Goal: Task Accomplishment & Management: Use online tool/utility

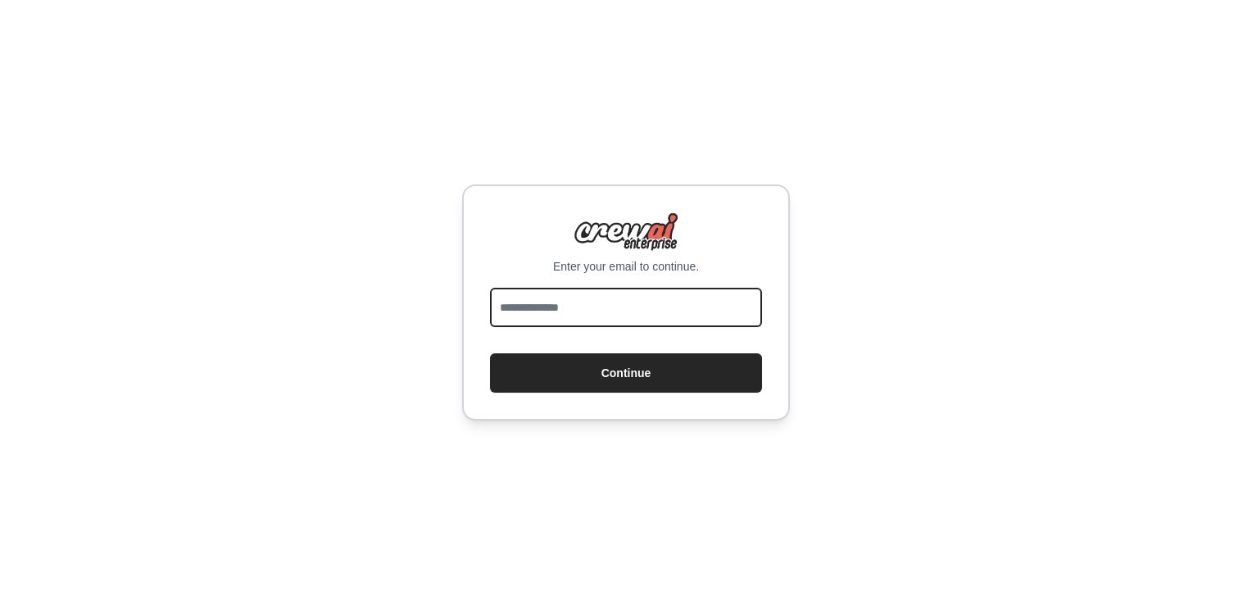
click at [541, 311] on input "email" at bounding box center [626, 307] width 272 height 39
type input "**********"
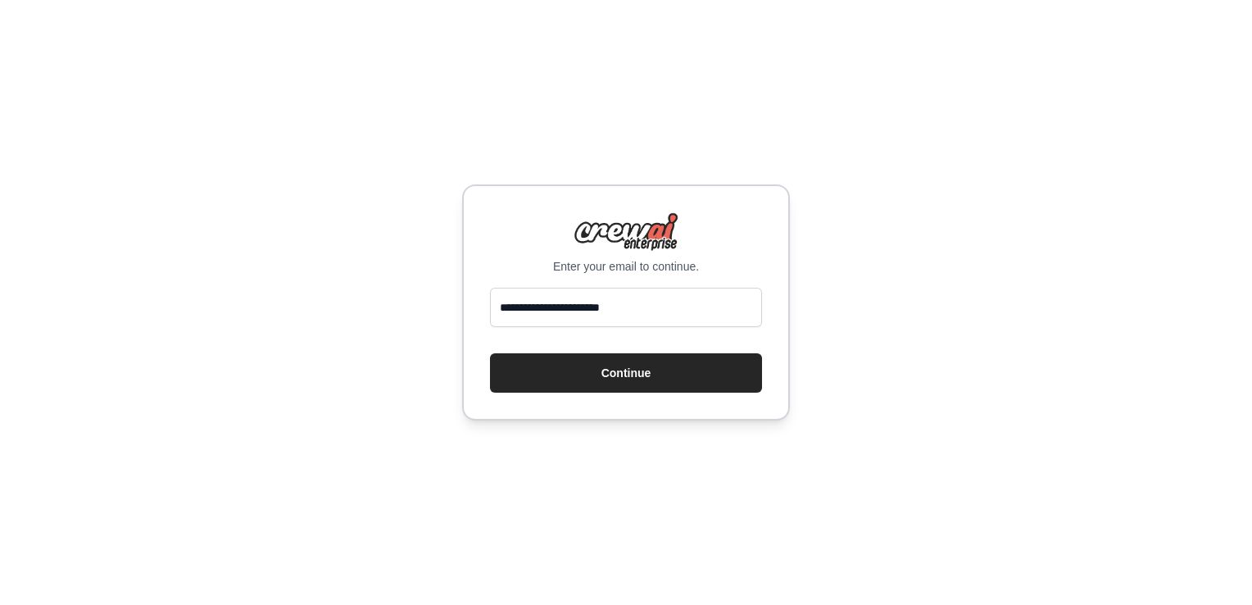
click at [572, 369] on button "Continue" at bounding box center [626, 372] width 272 height 39
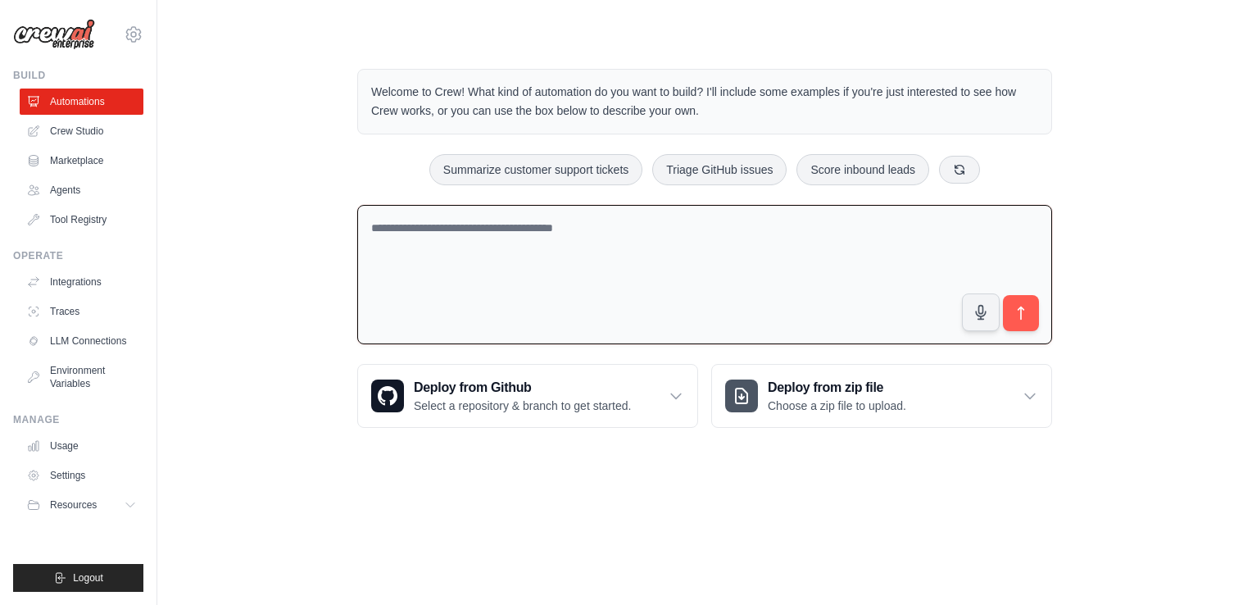
click at [455, 238] on textarea at bounding box center [704, 275] width 695 height 140
paste textarea "**********"
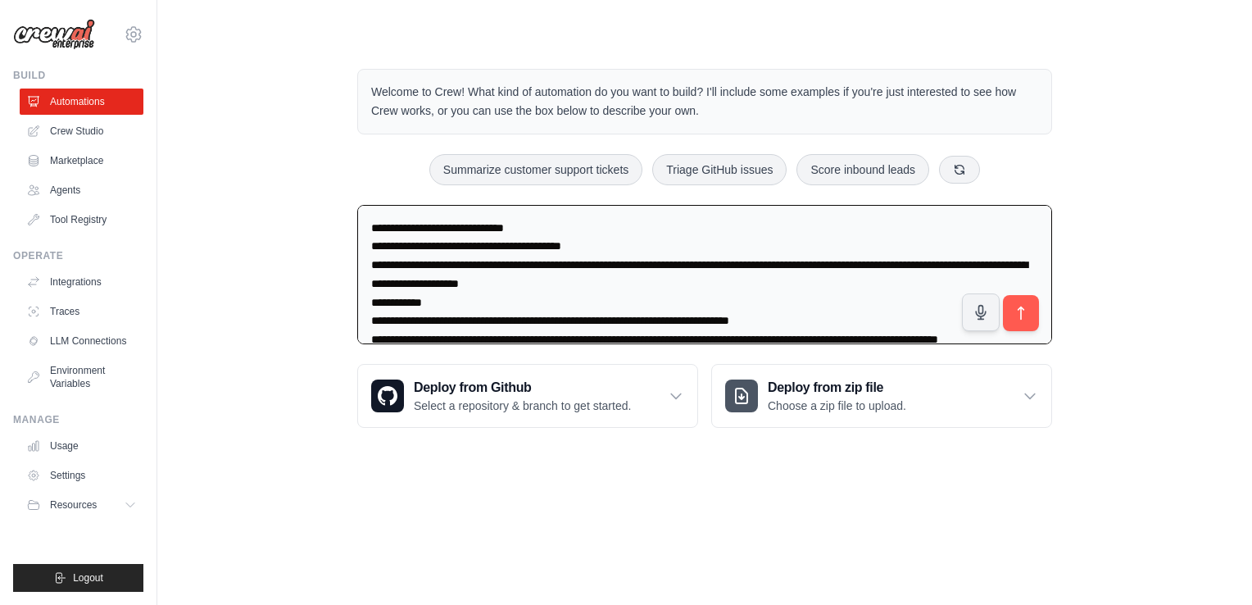
type textarea "**********"
click at [1016, 305] on icon "submit" at bounding box center [1021, 313] width 16 height 16
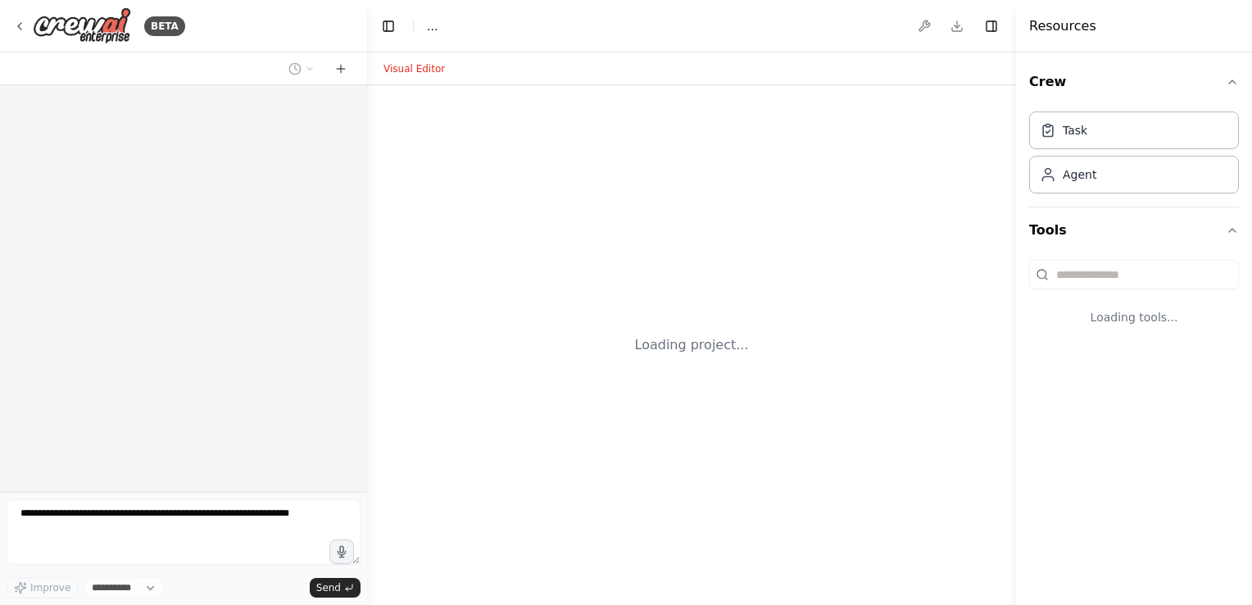
select select "****"
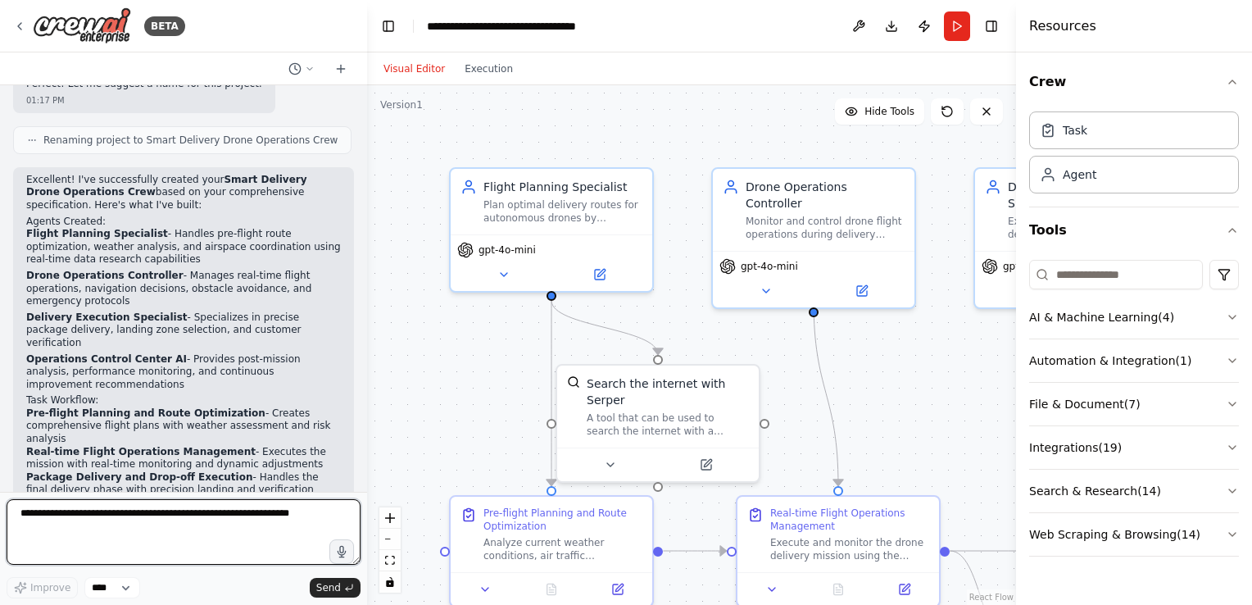
scroll to position [3661, 0]
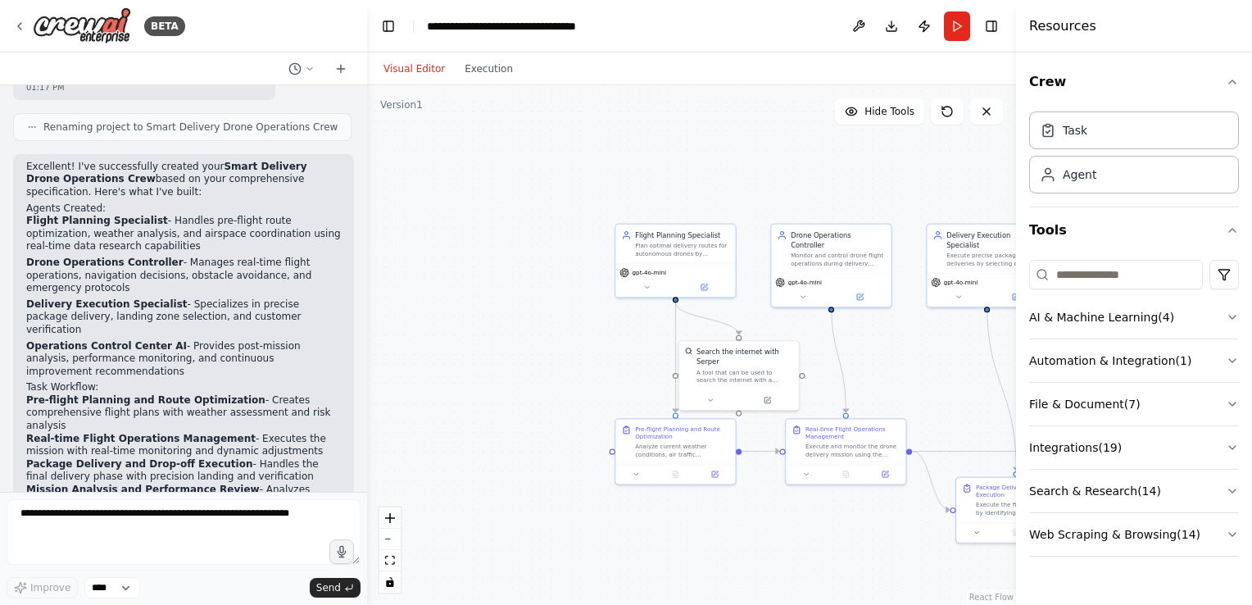
click at [1229, 80] on icon "button" at bounding box center [1232, 81] width 13 height 13
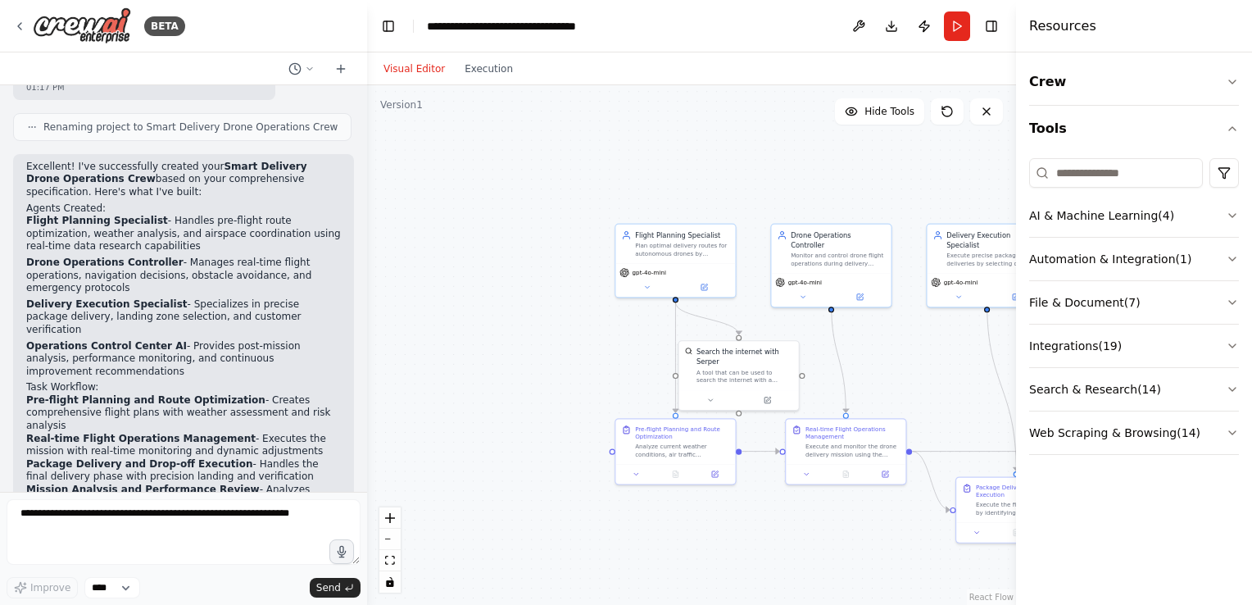
click at [1229, 80] on icon "button" at bounding box center [1232, 81] width 7 height 3
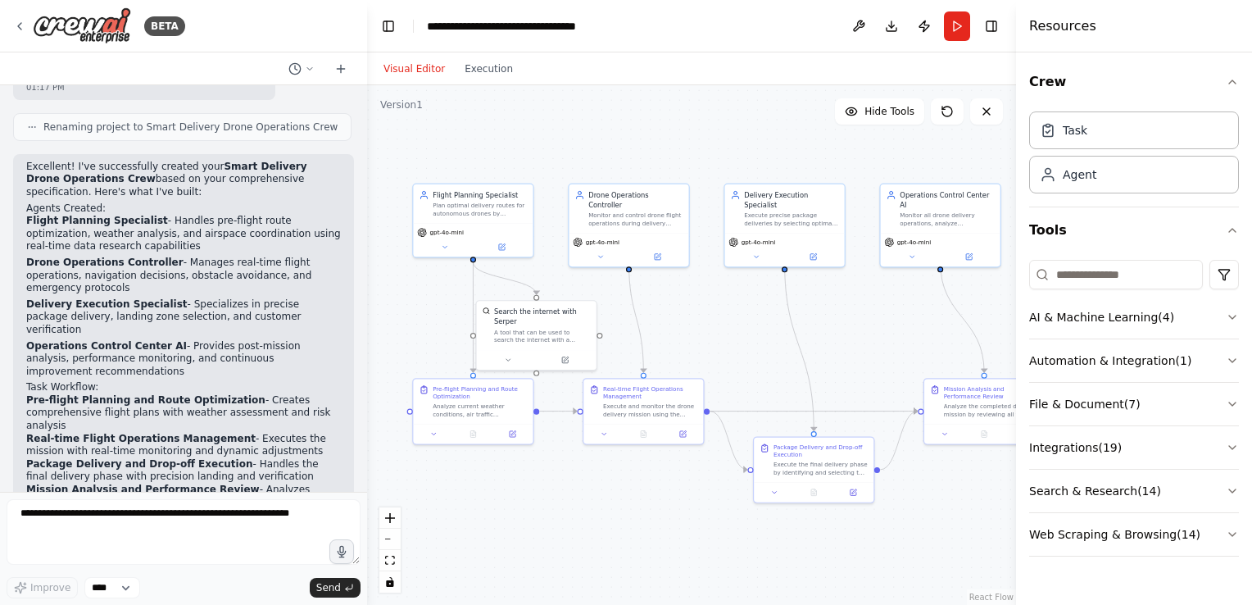
drag, startPoint x: 593, startPoint y: 604, endPoint x: 391, endPoint y: 564, distance: 206.4
click at [391, 564] on div ".deletable-edge-delete-btn { width: 20px; height: 20px; border: 0px solid #ffff…" at bounding box center [691, 345] width 649 height 520
click at [387, 565] on button "fit view" at bounding box center [389, 560] width 21 height 21
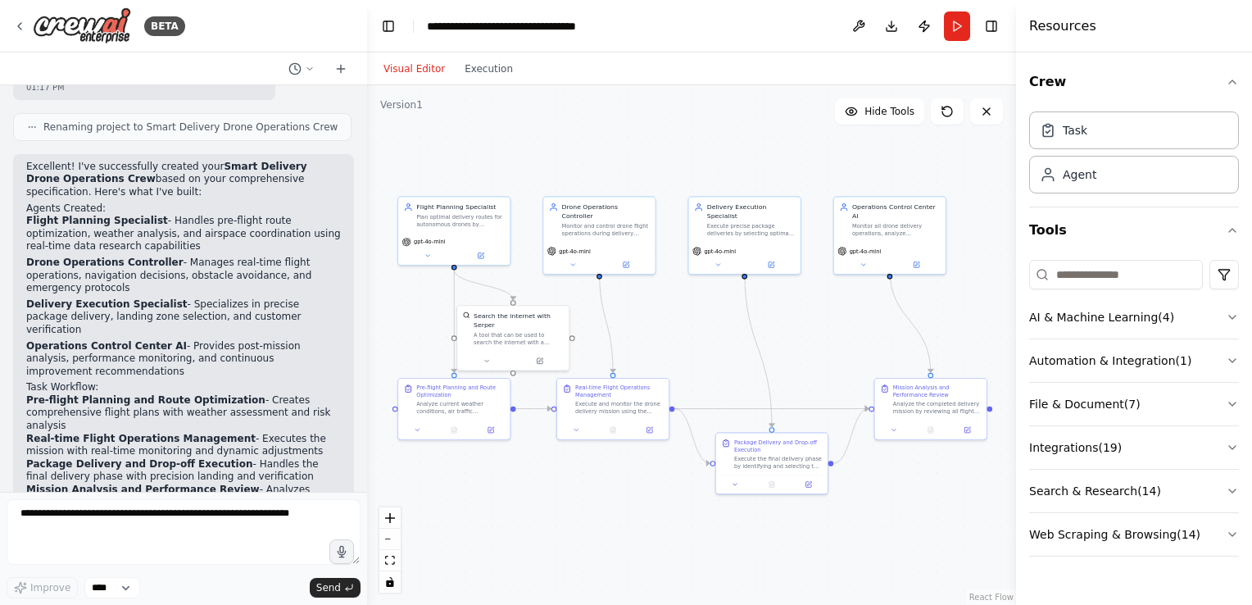
click at [574, 543] on div ".deletable-edge-delete-btn { width: 20px; height: 20px; border: 0px solid #ffff…" at bounding box center [691, 345] width 649 height 520
click at [174, 516] on textarea at bounding box center [184, 532] width 354 height 66
click at [500, 524] on div ".deletable-edge-delete-btn { width: 20px; height: 20px; border: 0px solid #ffff…" at bounding box center [691, 345] width 649 height 520
click at [223, 526] on textarea at bounding box center [184, 532] width 354 height 66
click at [983, 111] on icon at bounding box center [986, 111] width 13 height 13
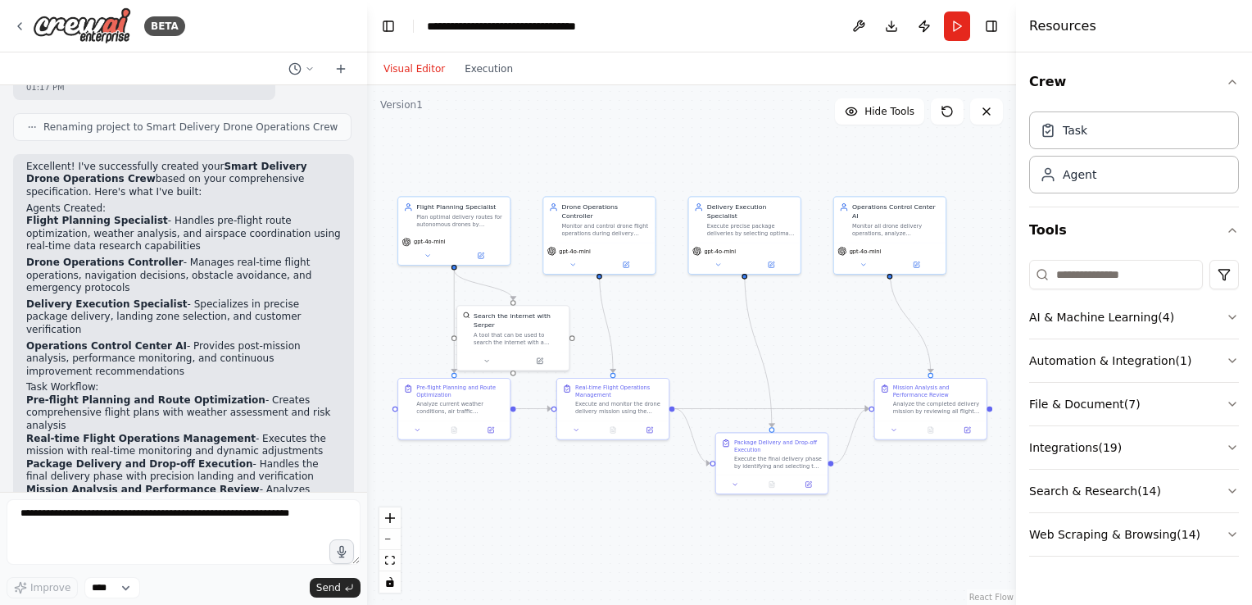
click at [983, 111] on icon at bounding box center [986, 111] width 13 height 13
click at [284, 521] on textarea at bounding box center [184, 532] width 354 height 66
click at [124, 521] on textarea at bounding box center [184, 532] width 354 height 66
paste textarea "**********"
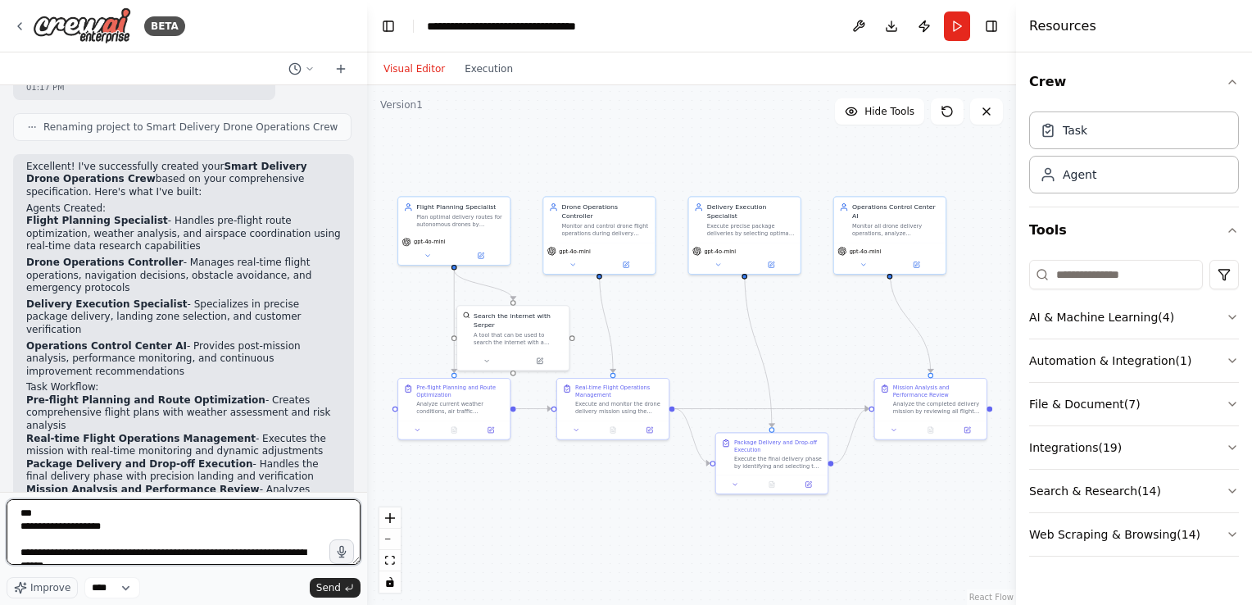
scroll to position [5842, 0]
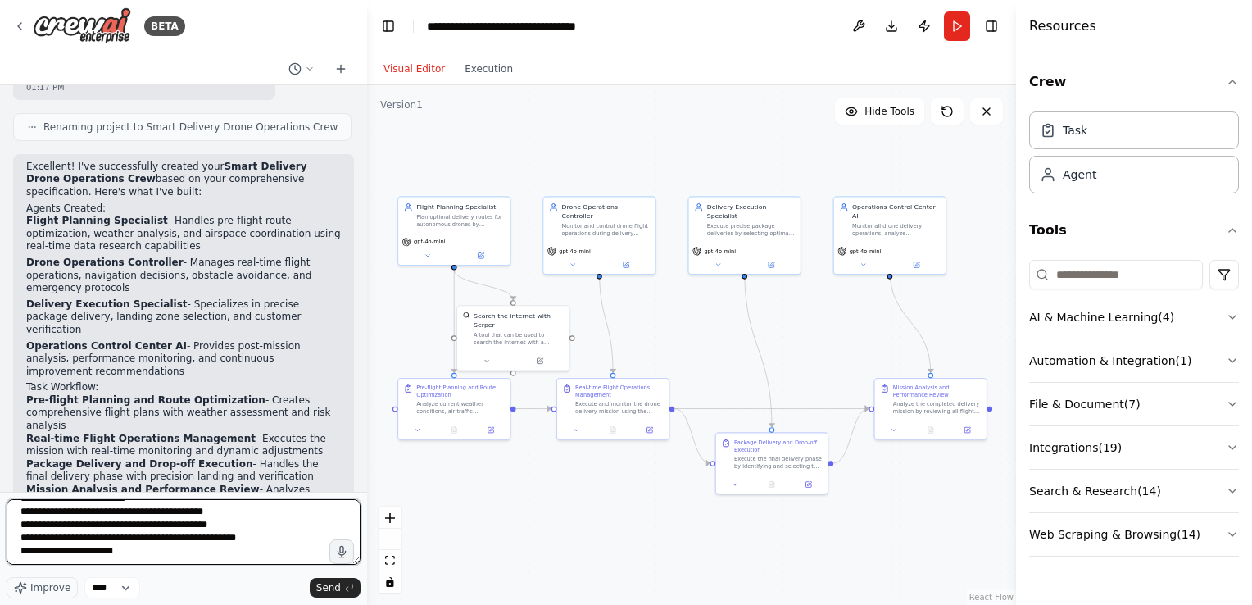
type textarea "**********"
click at [337, 595] on button "Send" at bounding box center [335, 588] width 51 height 20
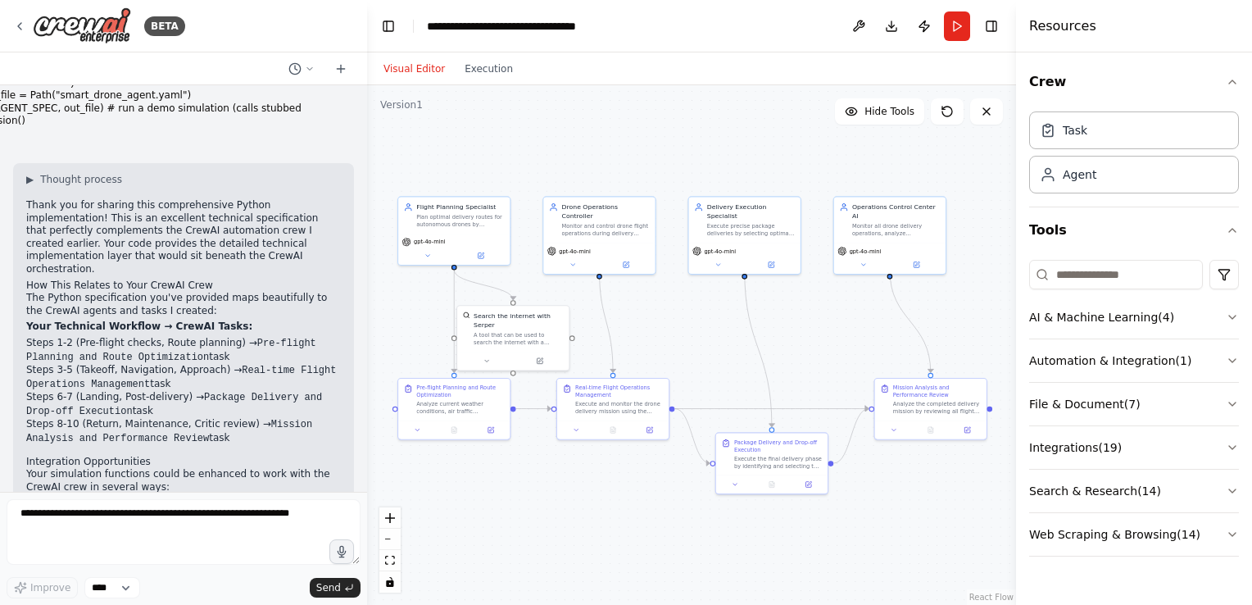
scroll to position [6716, 0]
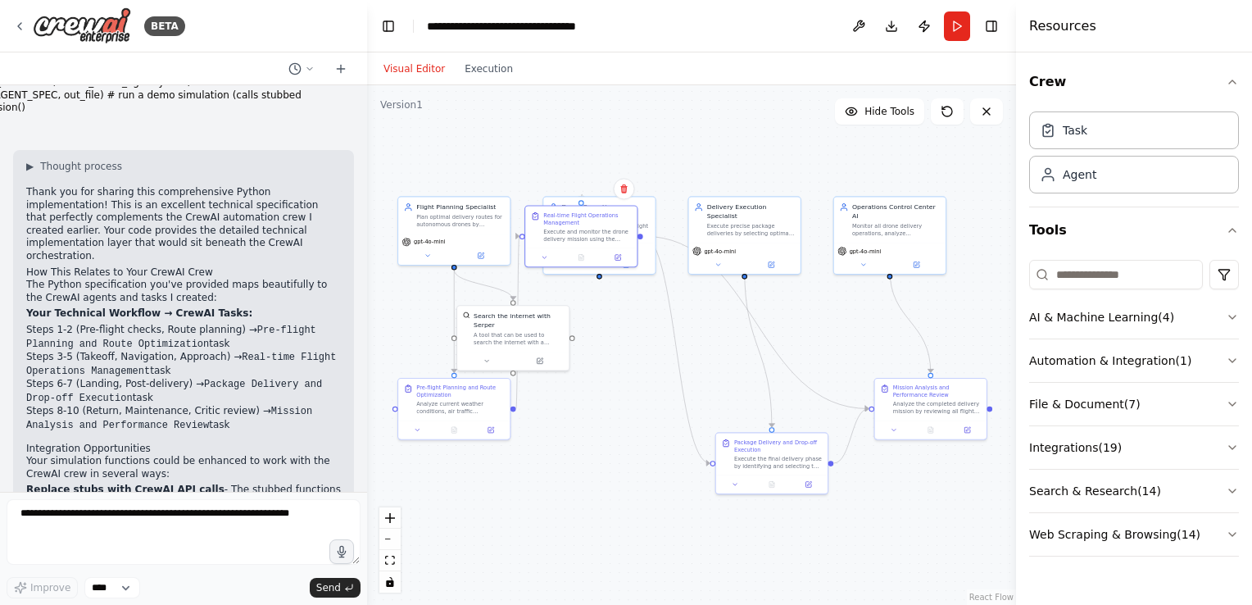
click at [594, 396] on div ".deletable-edge-delete-btn { width: 20px; height: 20px; border: 0px solid #ffff…" at bounding box center [691, 345] width 649 height 520
click at [991, 126] on div ".deletable-edge-delete-btn { width: 20px; height: 20px; border: 0px solid #ffff…" at bounding box center [691, 345] width 649 height 520
click at [987, 117] on icon at bounding box center [986, 111] width 13 height 13
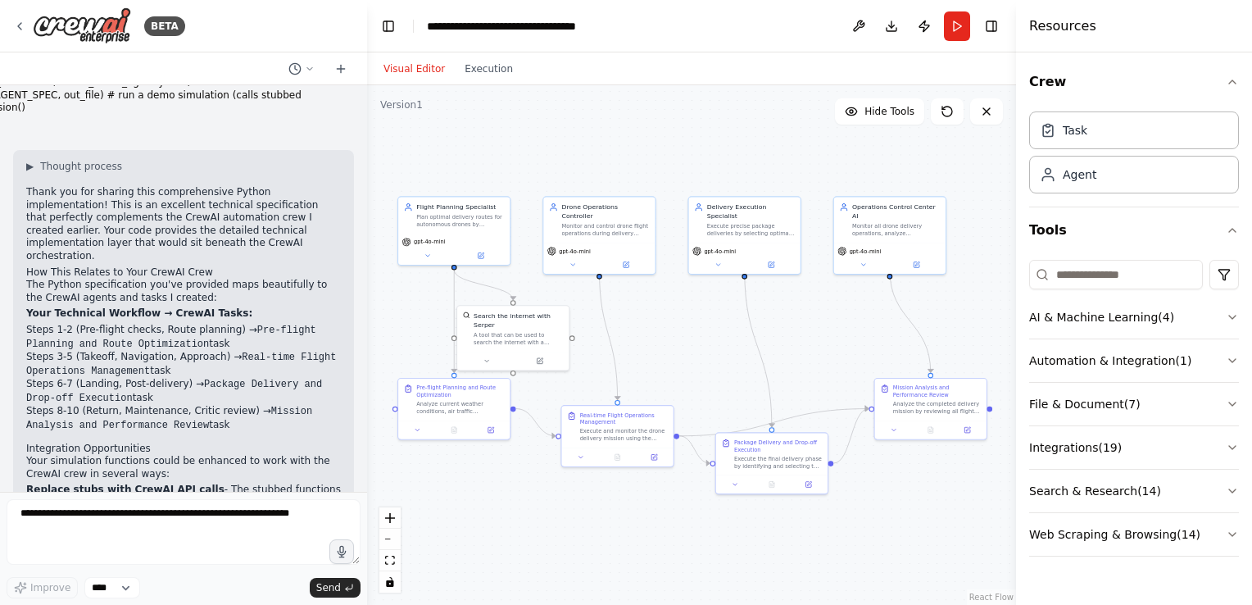
click at [987, 117] on icon at bounding box center [986, 111] width 13 height 13
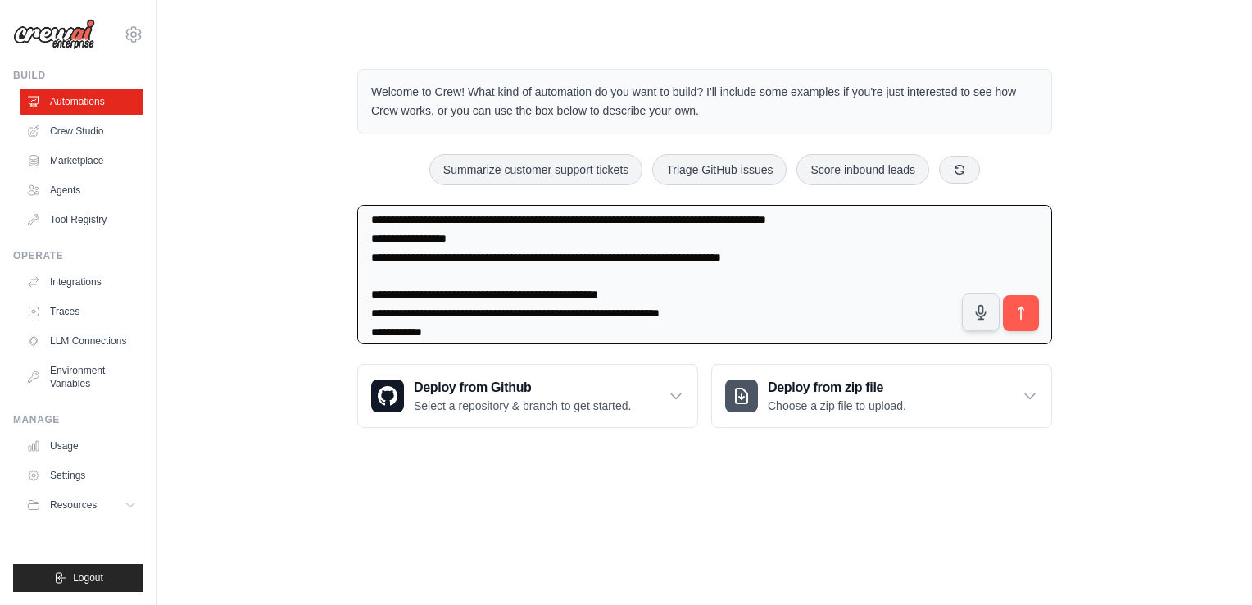
click at [679, 330] on textarea at bounding box center [704, 274] width 695 height 139
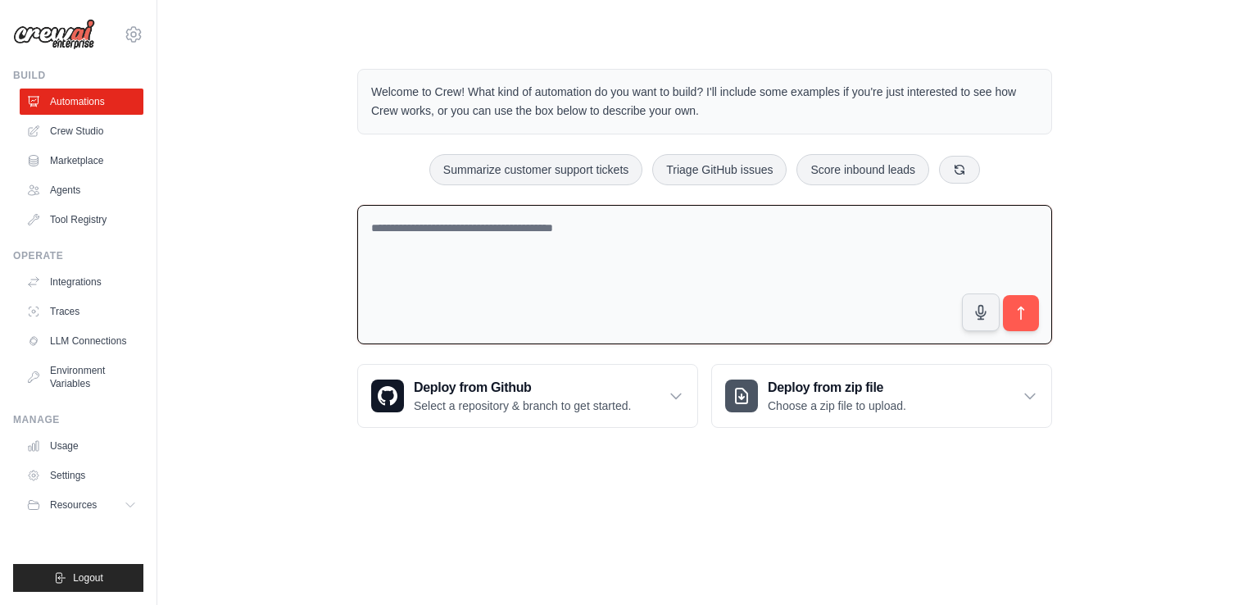
paste textarea "**********"
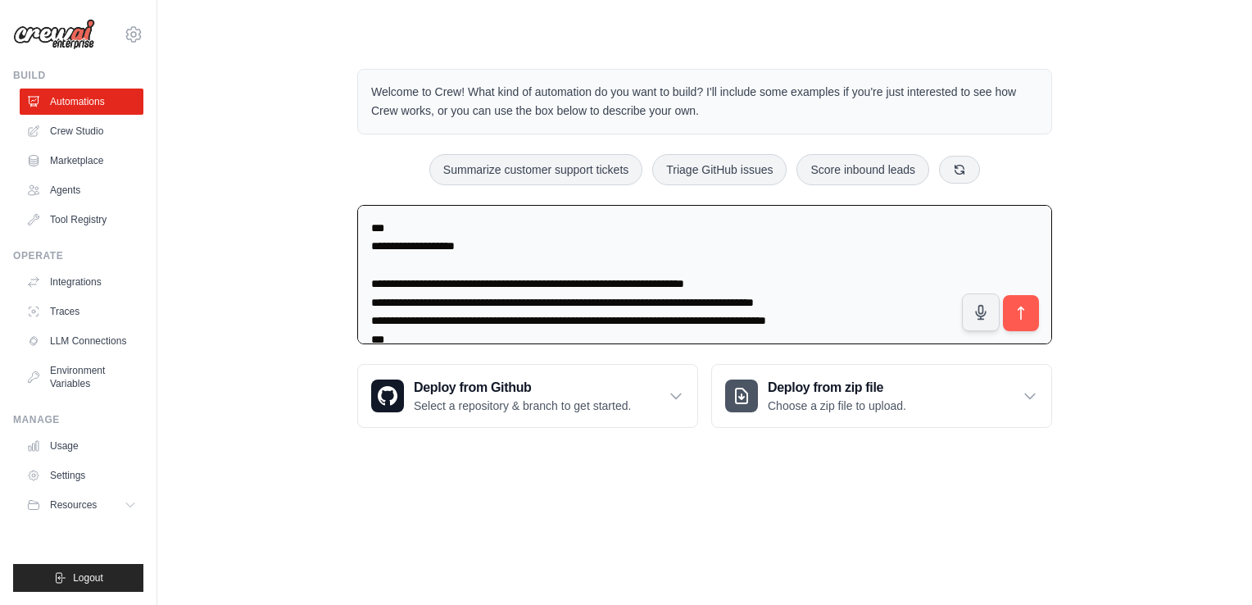
scroll to position [6752, 0]
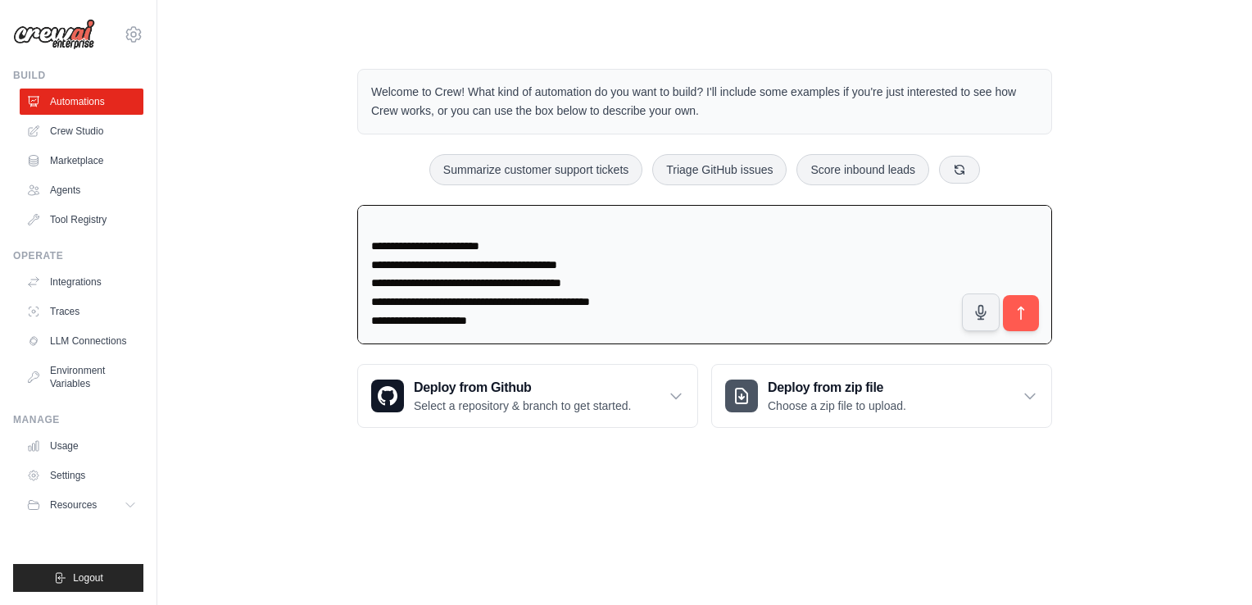
type textarea "**********"
click at [1019, 313] on icon "submit" at bounding box center [1021, 313] width 16 height 16
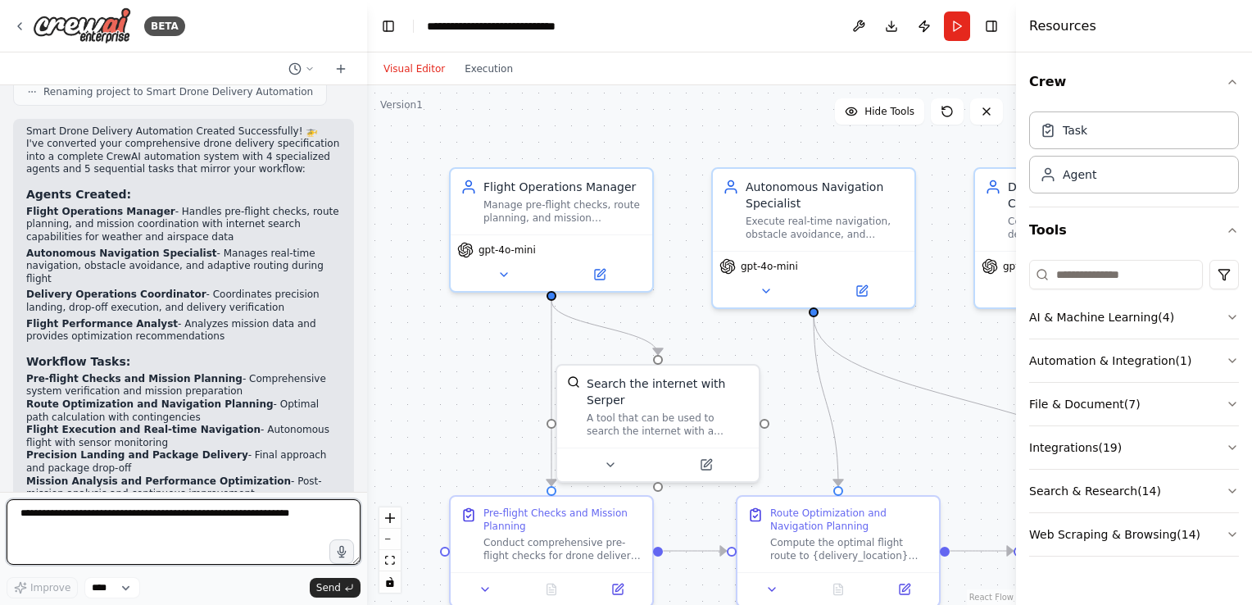
scroll to position [3800, 0]
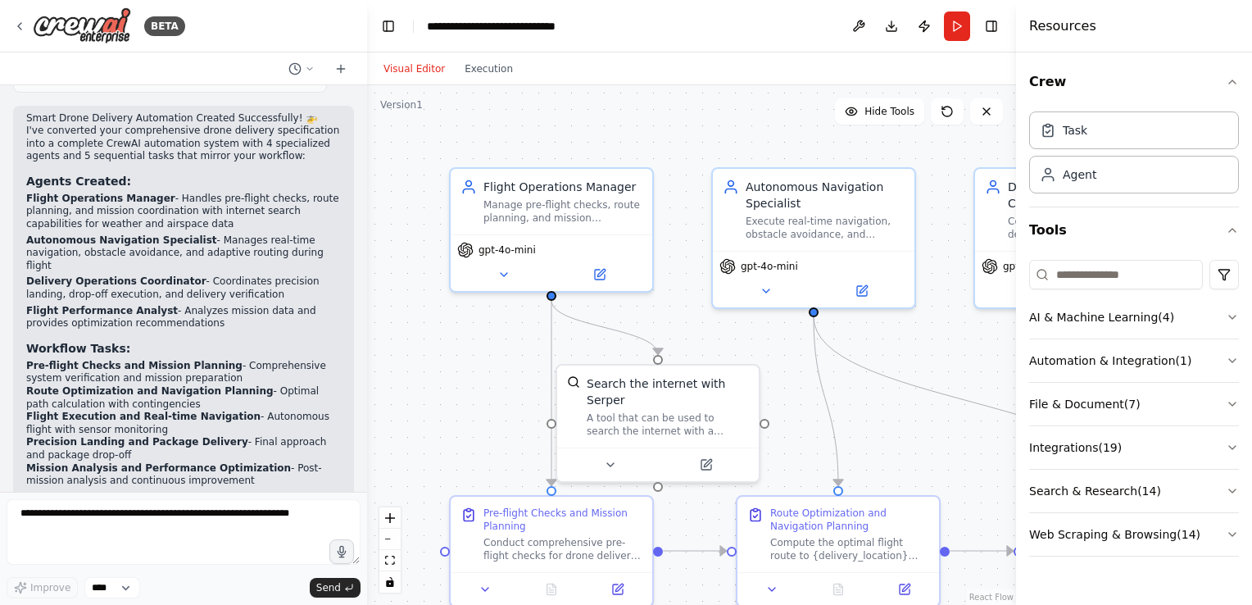
click at [898, 349] on div ".deletable-edge-delete-btn { width: 20px; height: 20px; border: 0px solid #ffff…" at bounding box center [691, 345] width 649 height 520
click at [390, 566] on button "fit view" at bounding box center [389, 560] width 21 height 21
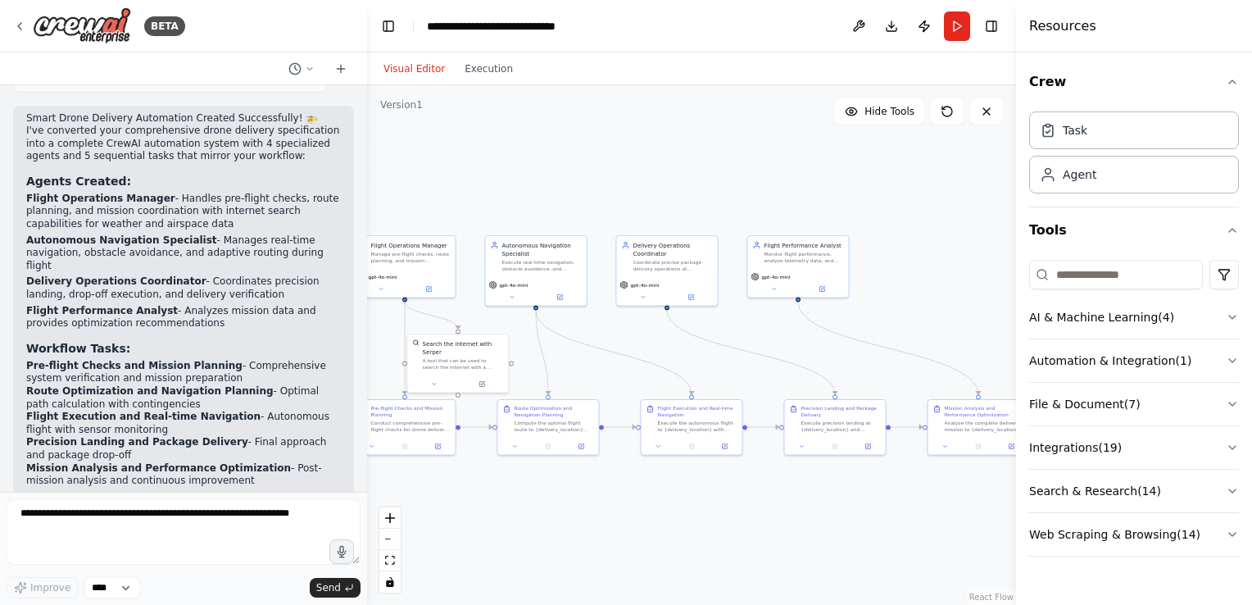
click at [685, 487] on div ".deletable-edge-delete-btn { width: 20px; height: 20px; border: 0px solid #ffff…" at bounding box center [691, 345] width 649 height 520
click at [385, 556] on icon "fit view" at bounding box center [390, 560] width 10 height 9
click at [892, 23] on button "Download" at bounding box center [891, 26] width 26 height 30
click at [744, 138] on div ".deletable-edge-delete-btn { width: 20px; height: 20px; border: 0px solid #ffff…" at bounding box center [691, 345] width 649 height 520
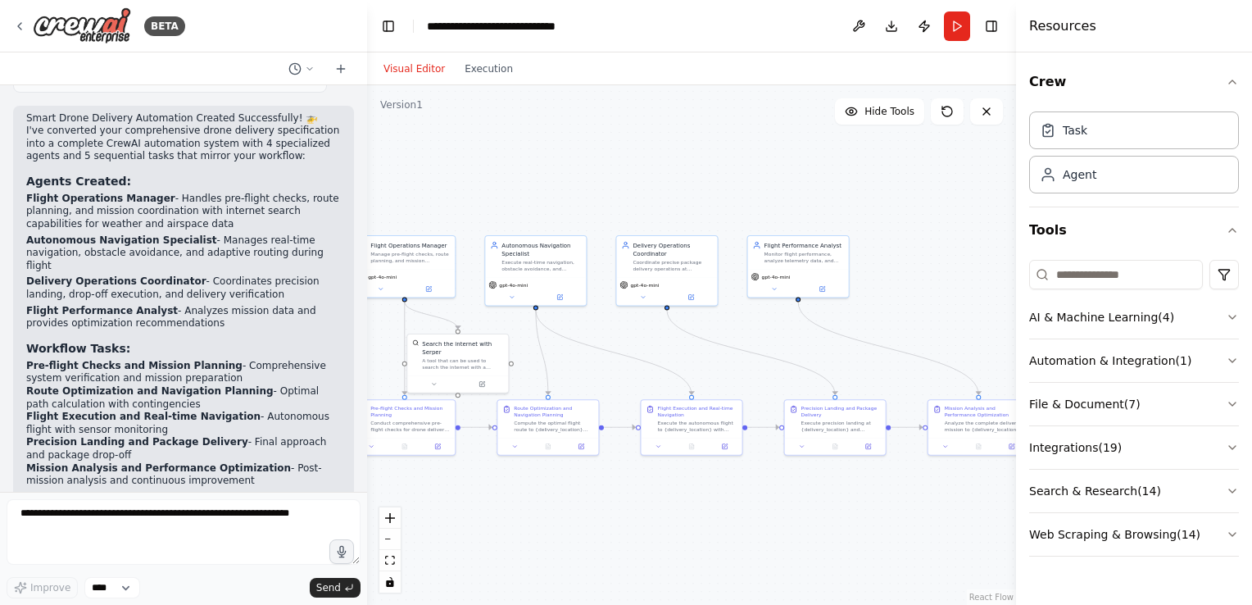
click at [394, 540] on button "zoom out" at bounding box center [389, 539] width 21 height 21
click at [394, 540] on div "React Flow controls" at bounding box center [389, 549] width 21 height 85
drag, startPoint x: 394, startPoint y: 540, endPoint x: 385, endPoint y: 539, distance: 9.1
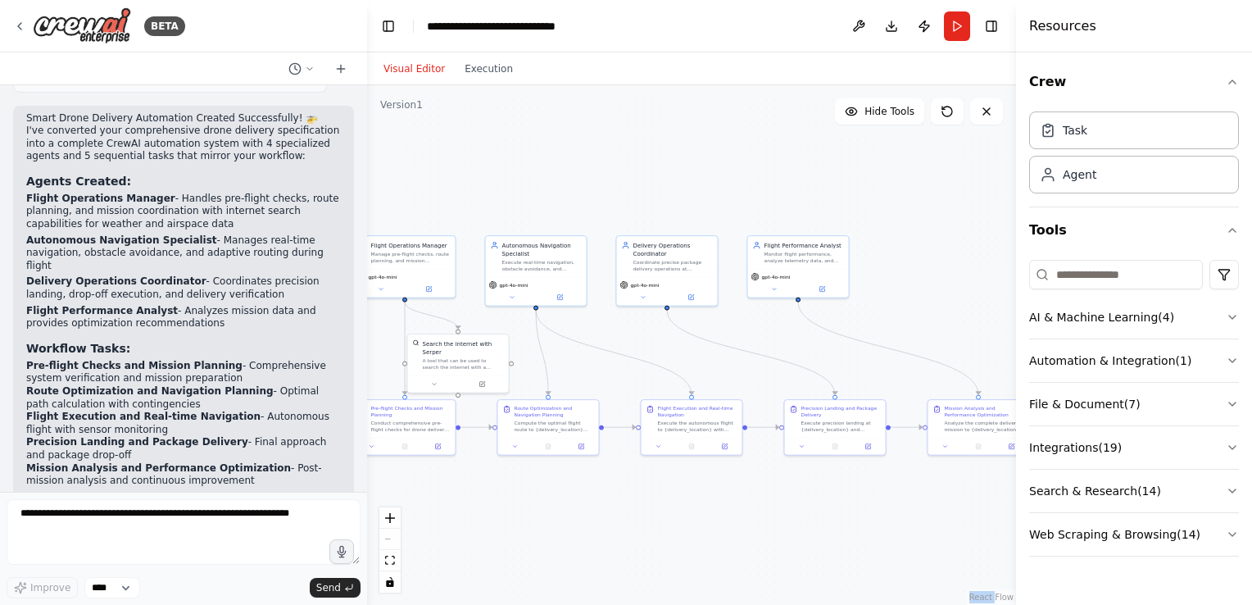
click at [385, 539] on div "React Flow controls" at bounding box center [389, 549] width 21 height 85
click at [389, 521] on icon "zoom in" at bounding box center [390, 518] width 10 height 10
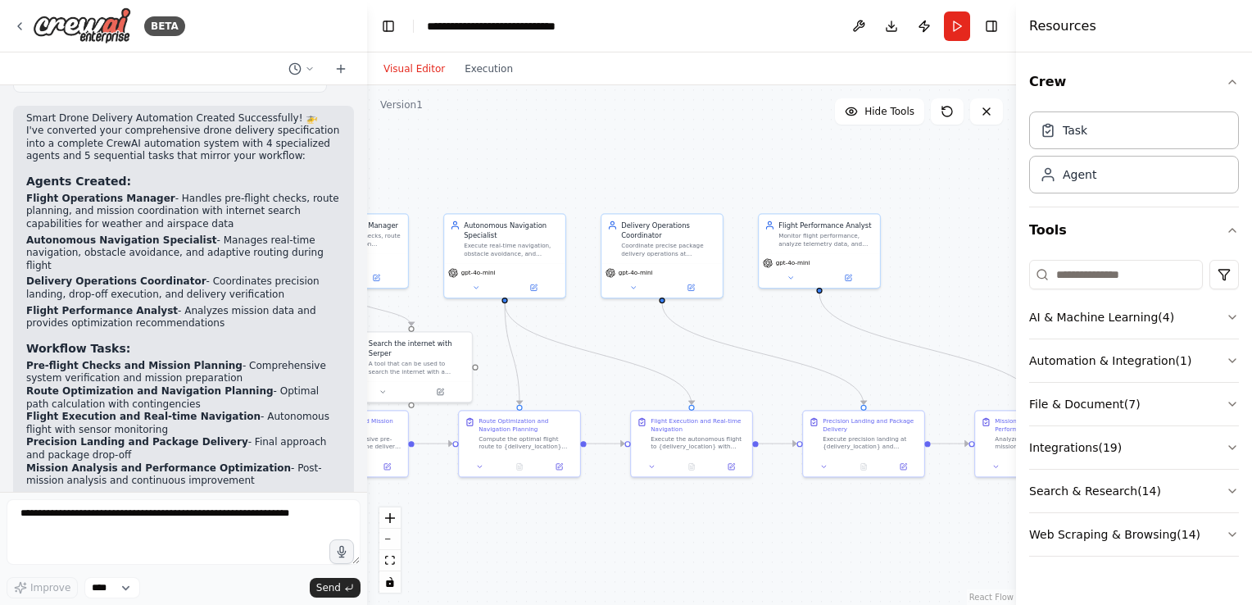
click at [392, 540] on button "zoom out" at bounding box center [389, 539] width 21 height 21
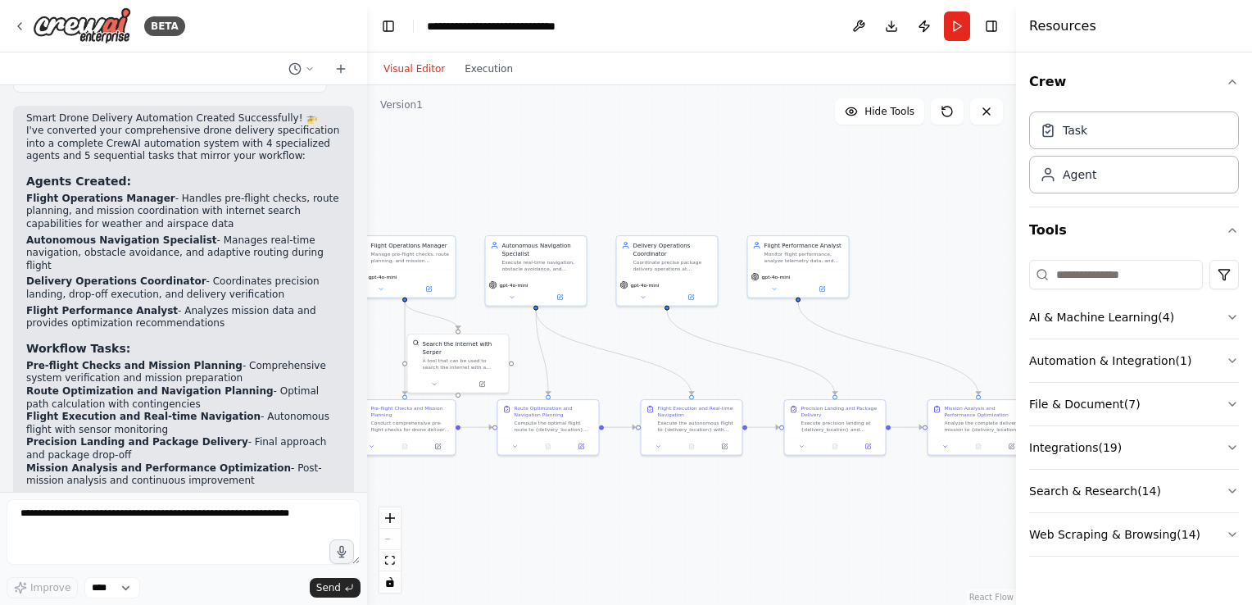
click at [392, 540] on div "React Flow controls" at bounding box center [389, 549] width 21 height 85
click at [1005, 54] on div "Visual Editor Execution" at bounding box center [691, 68] width 649 height 33
click at [1236, 77] on icon "button" at bounding box center [1232, 81] width 13 height 13
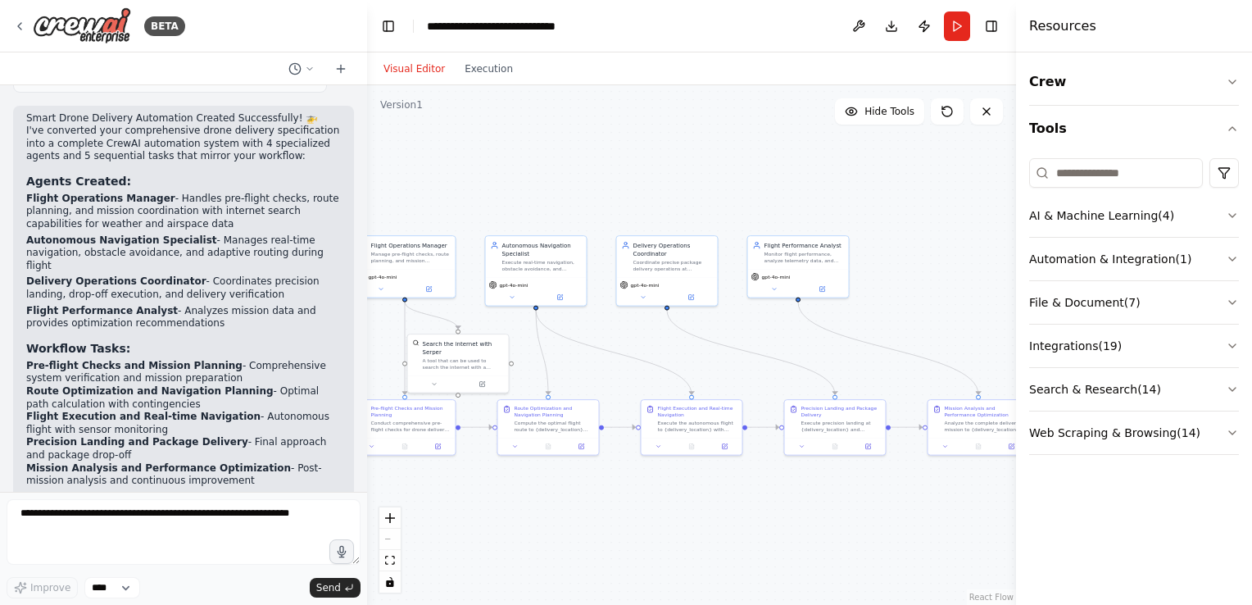
click at [1226, 126] on icon "button" at bounding box center [1232, 128] width 13 height 13
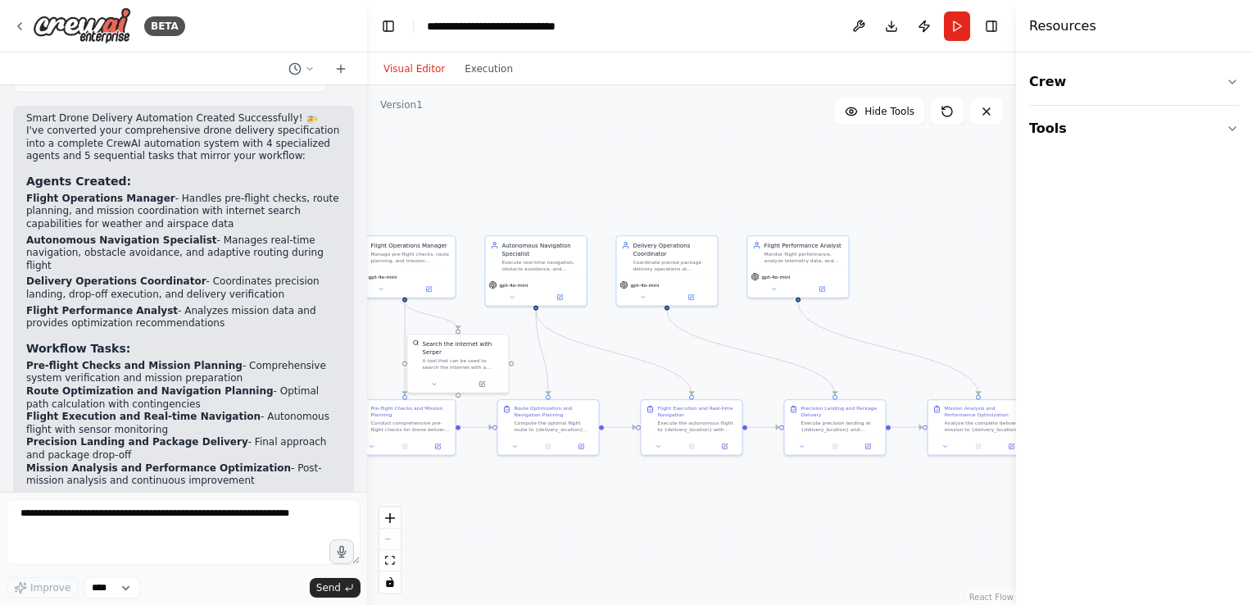
click at [917, 238] on div ".deletable-edge-delete-btn { width: 20px; height: 20px; border: 0px solid #ffff…" at bounding box center [691, 345] width 649 height 520
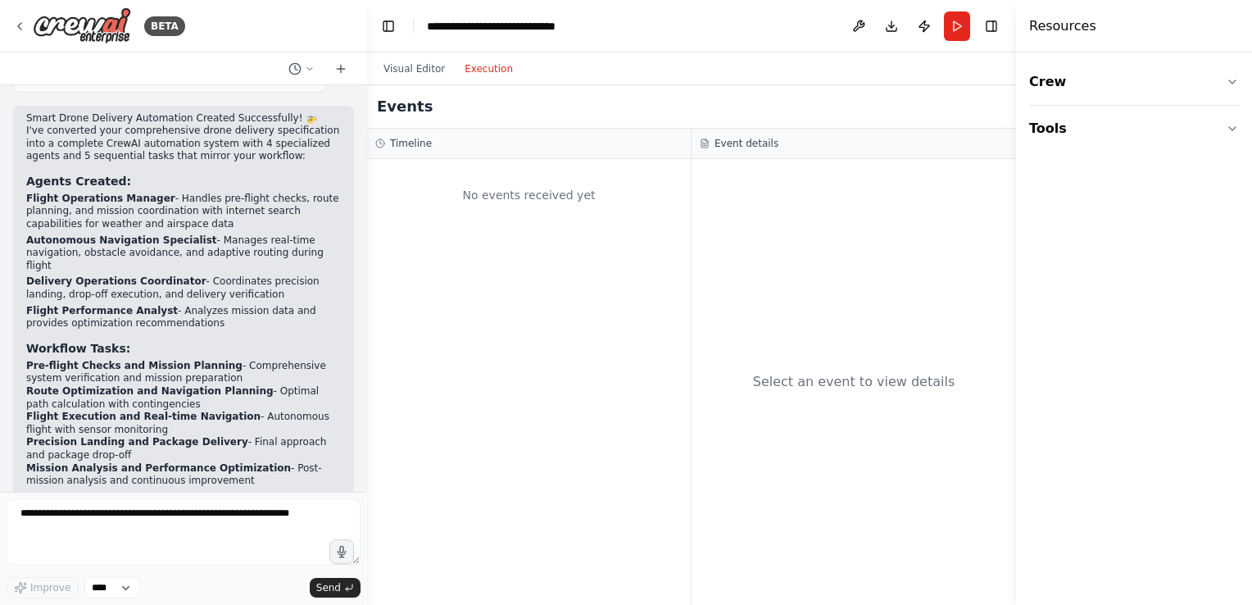
click at [481, 69] on button "Execution" at bounding box center [489, 69] width 68 height 20
click at [404, 70] on button "Visual Editor" at bounding box center [414, 69] width 81 height 20
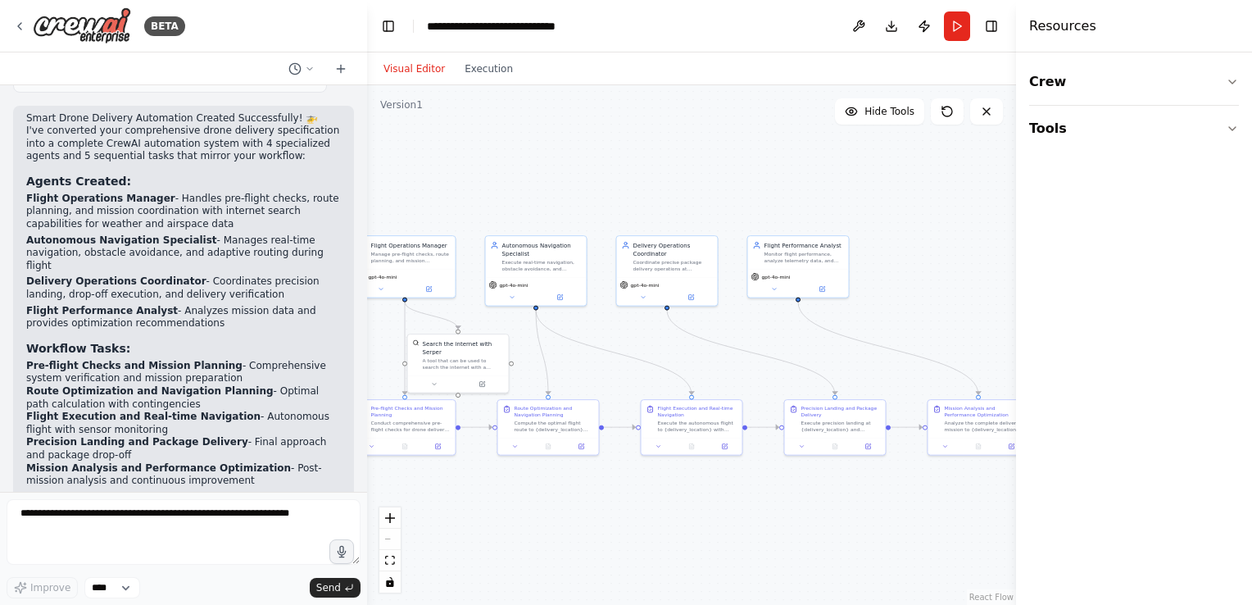
click at [937, 256] on div ".deletable-edge-delete-btn { width: 20px; height: 20px; border: 0px solid #ffff…" at bounding box center [691, 345] width 649 height 520
click at [1085, 28] on h4 "Resources" at bounding box center [1062, 26] width 67 height 20
click at [393, 554] on button "fit view" at bounding box center [389, 560] width 21 height 21
click at [393, 538] on div "React Flow controls" at bounding box center [389, 549] width 21 height 85
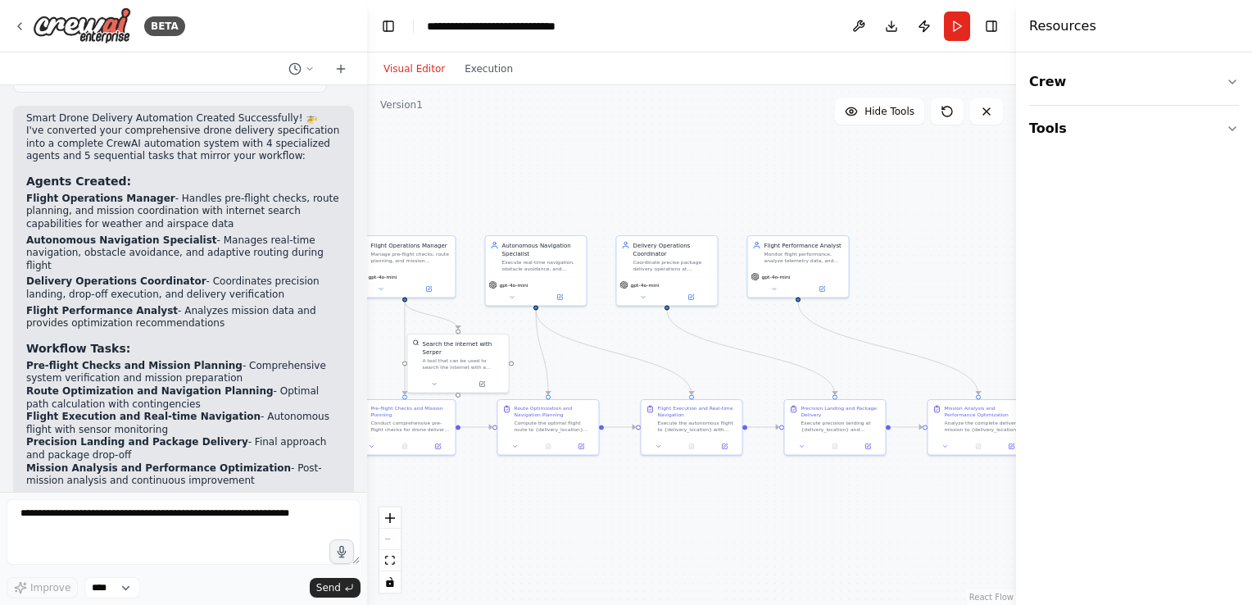
click at [574, 149] on div ".deletable-edge-delete-btn { width: 20px; height: 20px; border: 0px solid #ffff…" at bounding box center [691, 345] width 649 height 520
click at [16, 30] on icon at bounding box center [19, 26] width 13 height 13
click at [602, 129] on div ".deletable-edge-delete-btn { width: 20px; height: 20px; border: 0px solid #ffff…" at bounding box center [691, 345] width 649 height 520
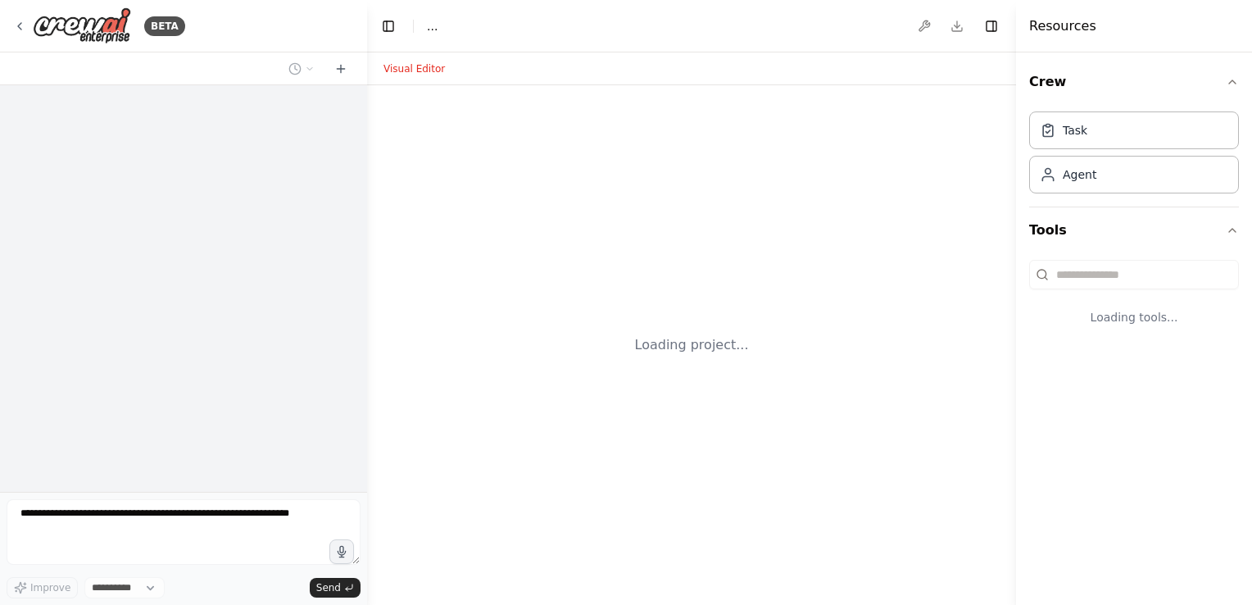
select select "****"
click at [1019, 240] on div at bounding box center [1019, 302] width 7 height 605
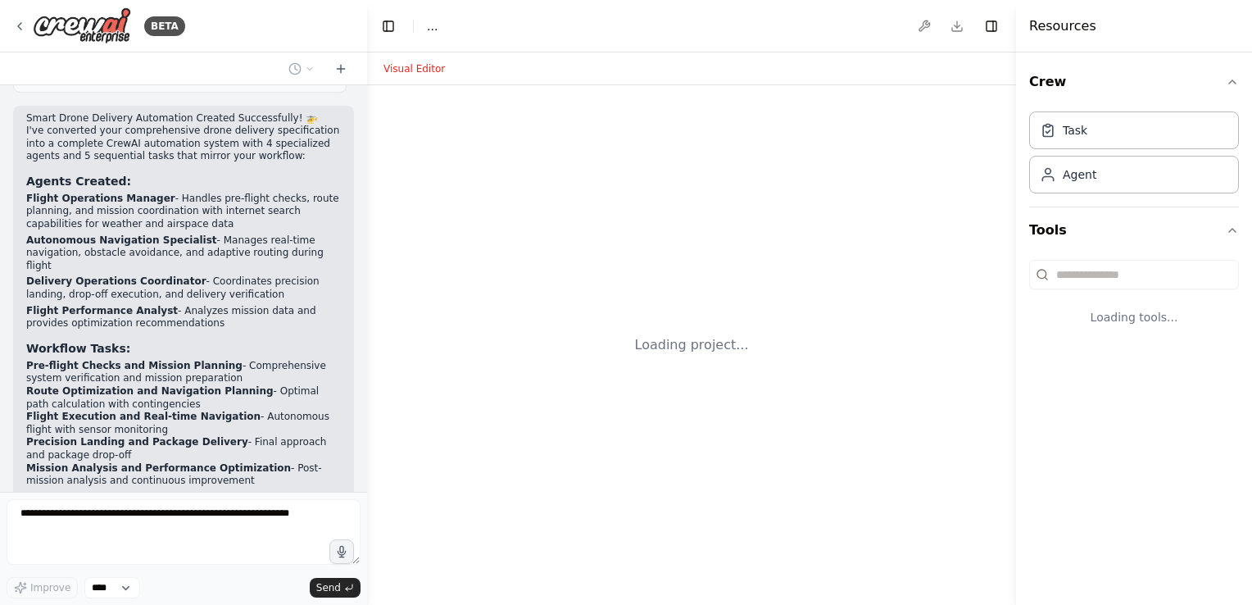
scroll to position [3800, 0]
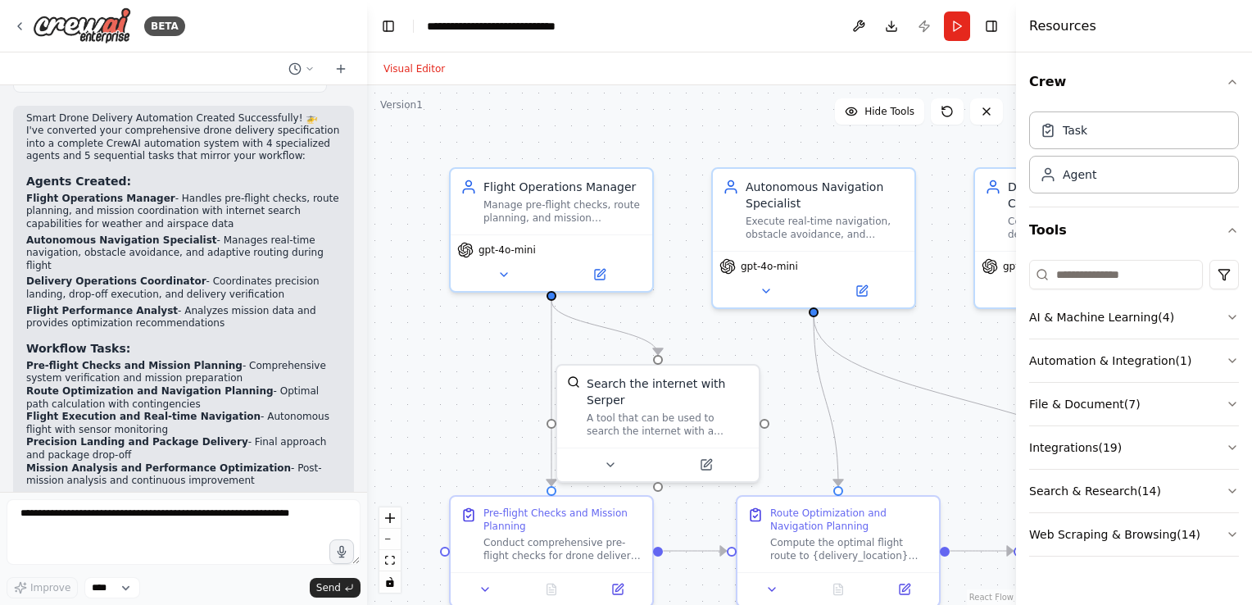
click at [394, 558] on icon "fit view" at bounding box center [390, 560] width 10 height 9
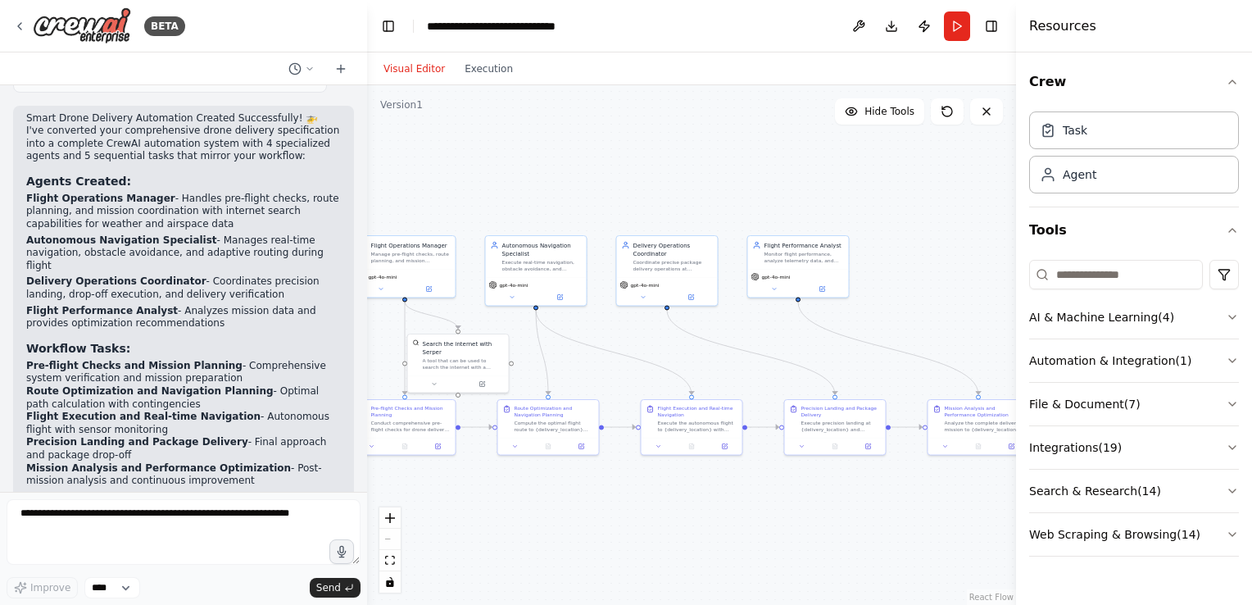
click at [983, 25] on button "Toggle Right Sidebar" at bounding box center [991, 26] width 23 height 23
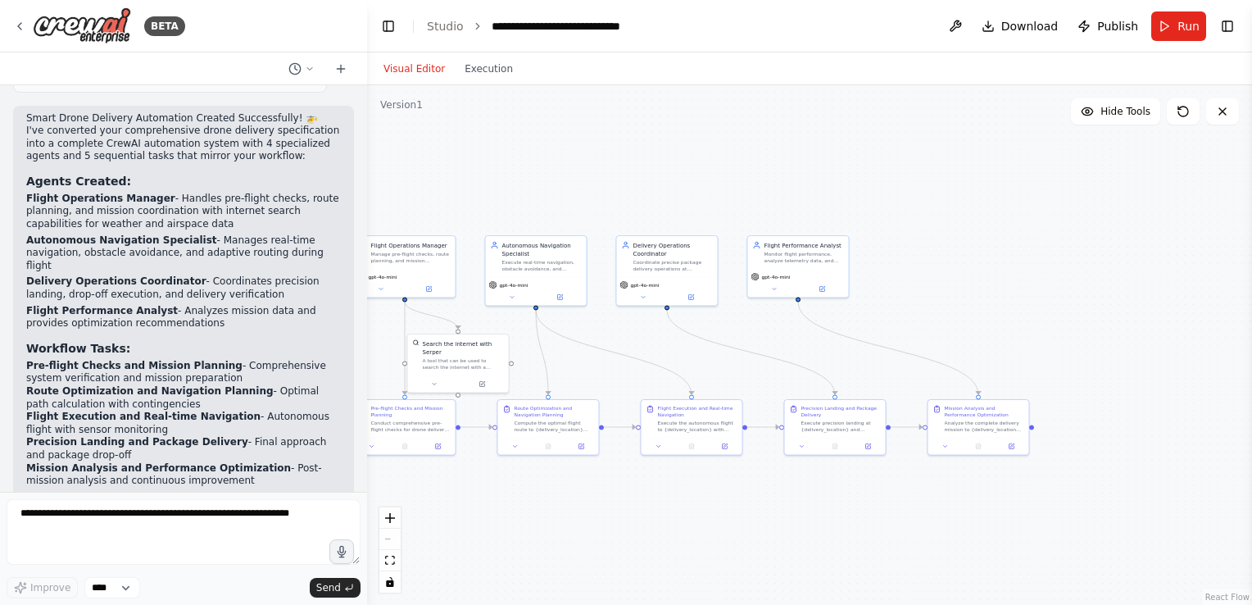
click at [387, 20] on button "Toggle Left Sidebar" at bounding box center [388, 26] width 23 height 23
